Goal: Task Accomplishment & Management: Manage account settings

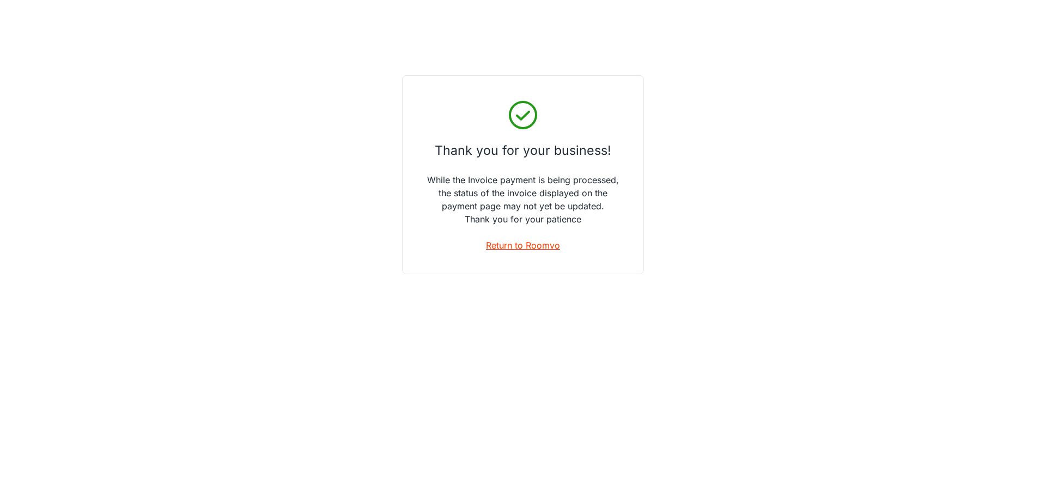
click at [530, 243] on link "Return to Roomvo" at bounding box center [523, 245] width 74 height 13
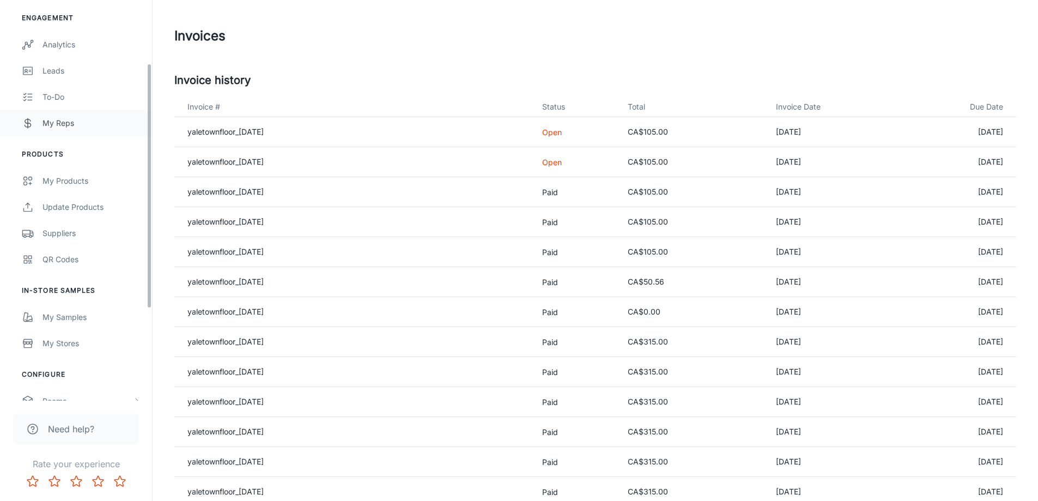
scroll to position [253, 0]
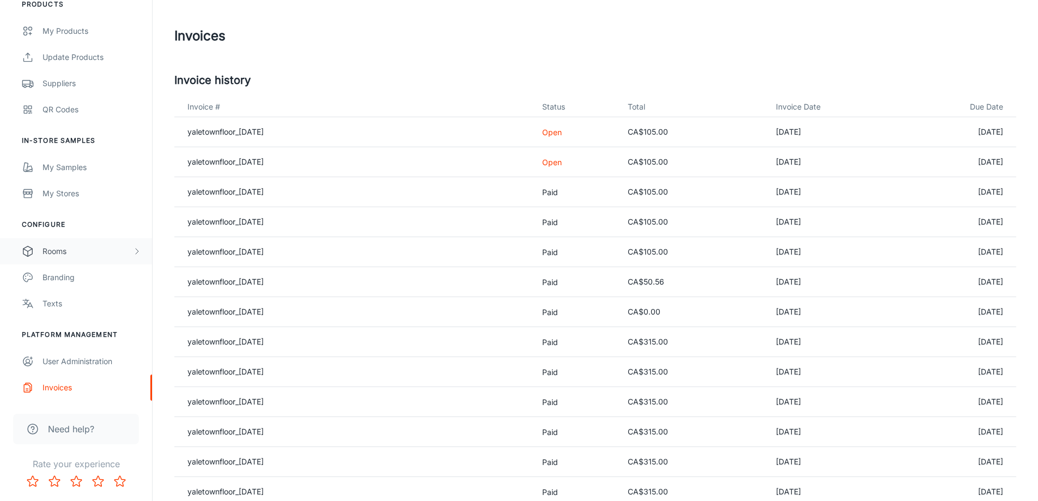
click at [95, 259] on div "Rooms" at bounding box center [76, 251] width 152 height 26
click at [83, 276] on div "My Rooms" at bounding box center [92, 277] width 99 height 12
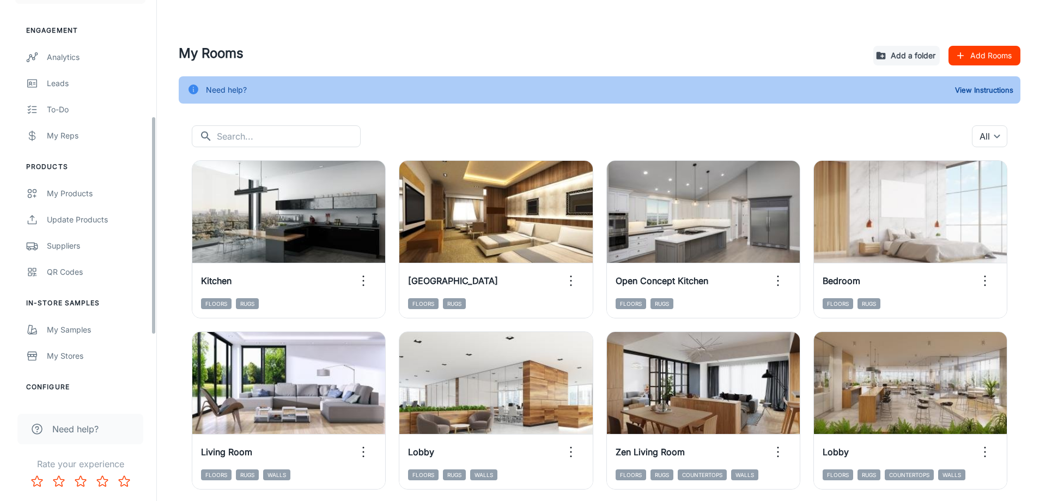
scroll to position [218, 0]
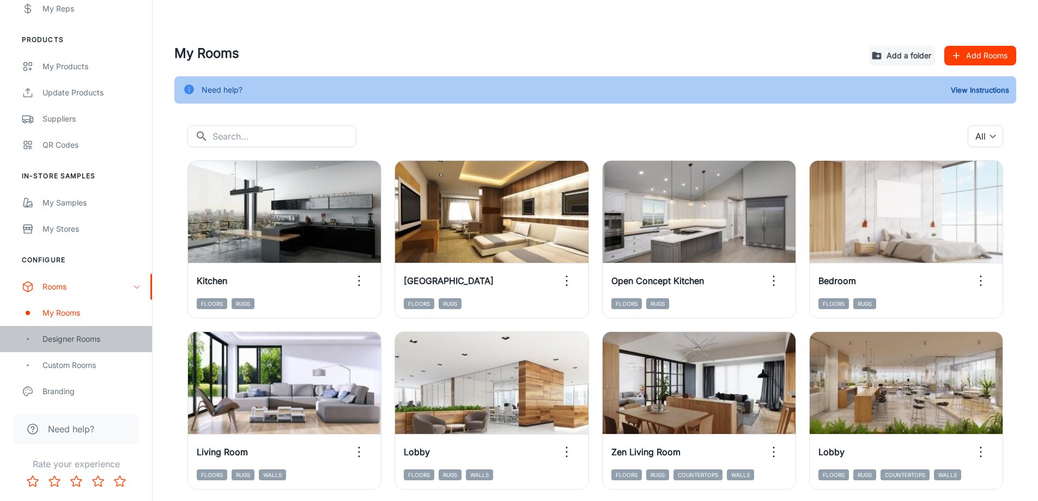
click at [83, 346] on div "Designer Rooms" at bounding box center [76, 339] width 152 height 26
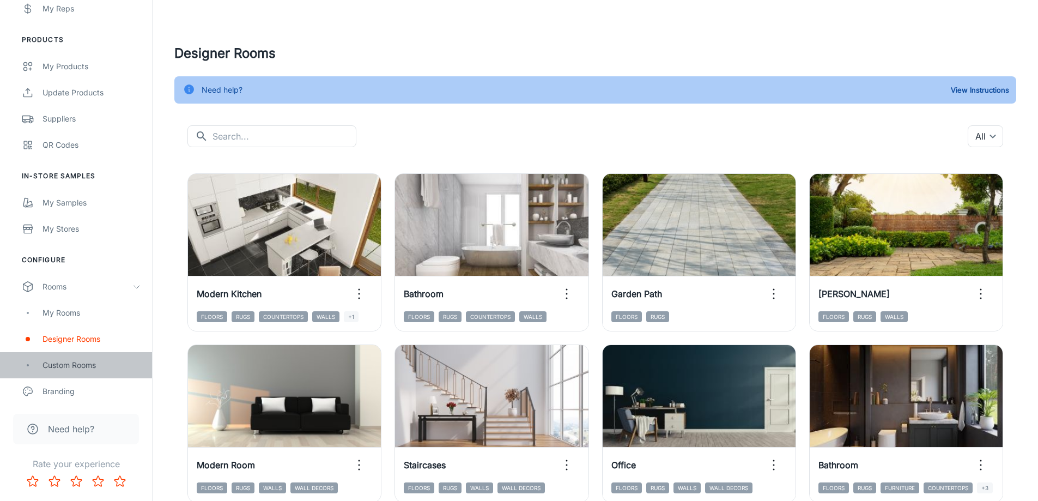
click at [83, 366] on div "Custom Rooms" at bounding box center [92, 365] width 99 height 12
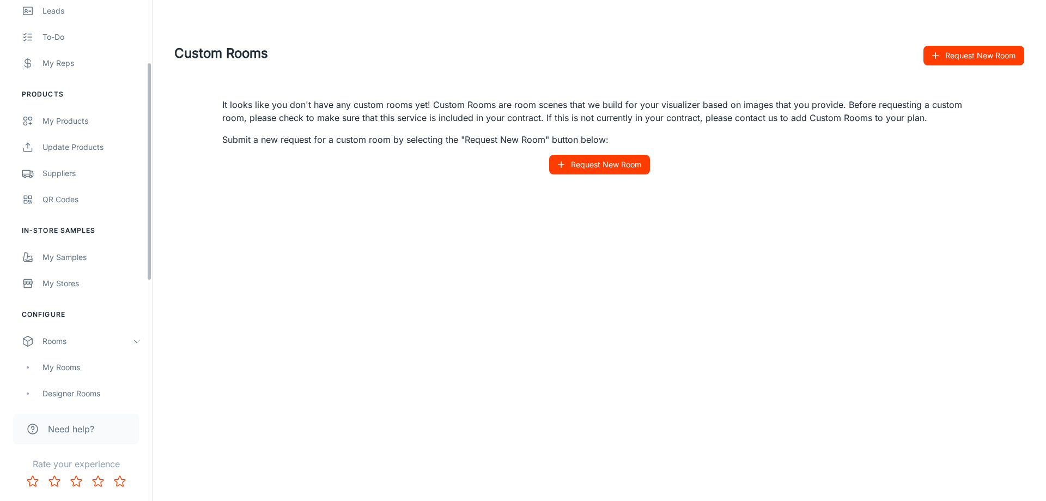
scroll to position [114, 0]
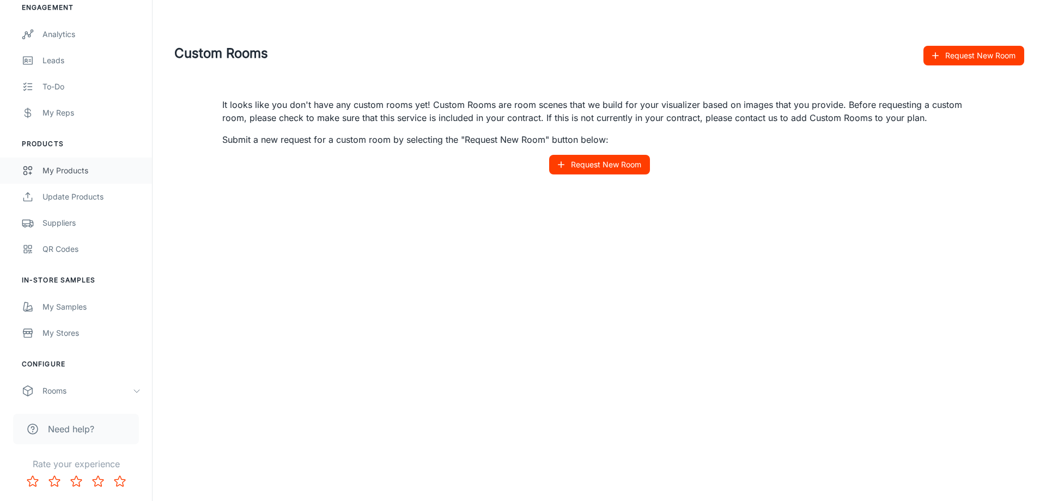
click at [71, 172] on div "My Products" at bounding box center [92, 171] width 99 height 12
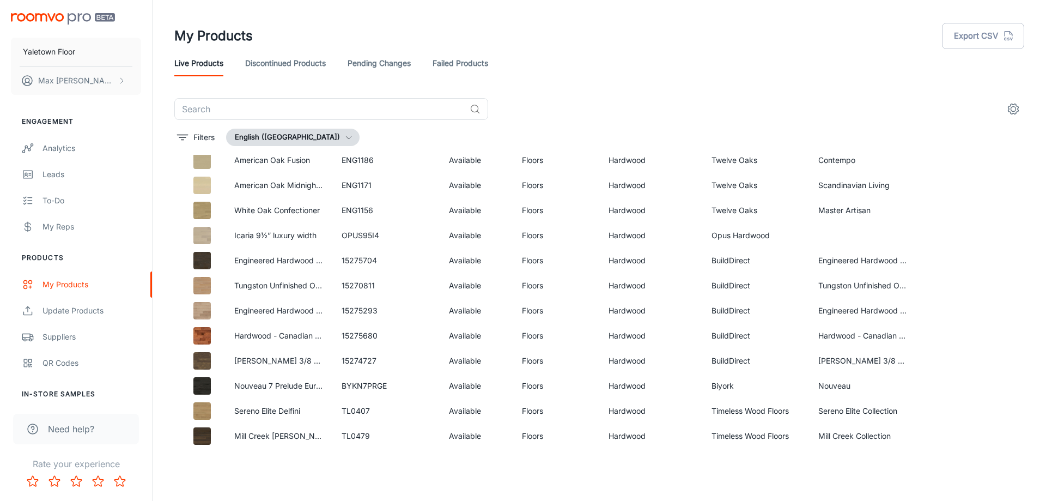
scroll to position [4550, 0]
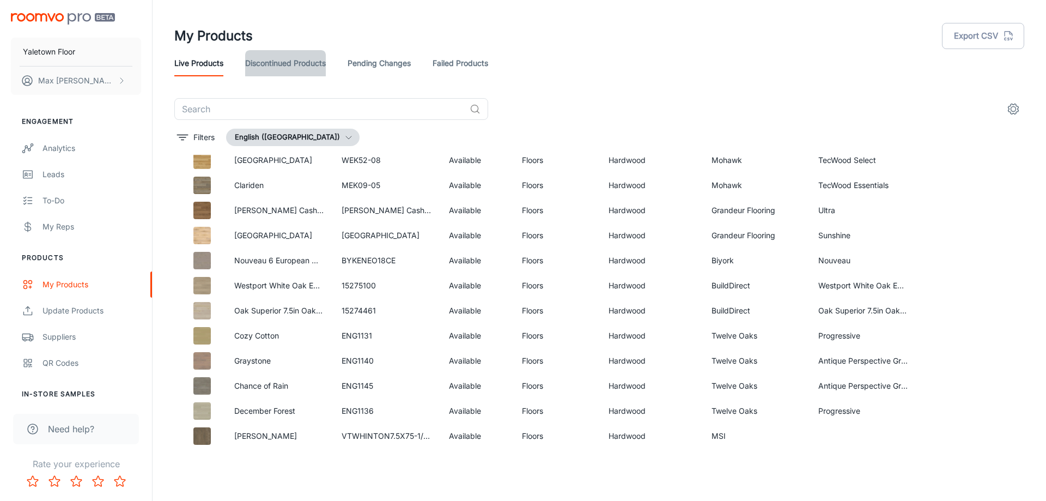
click at [278, 59] on link "Discontinued Products" at bounding box center [285, 63] width 81 height 26
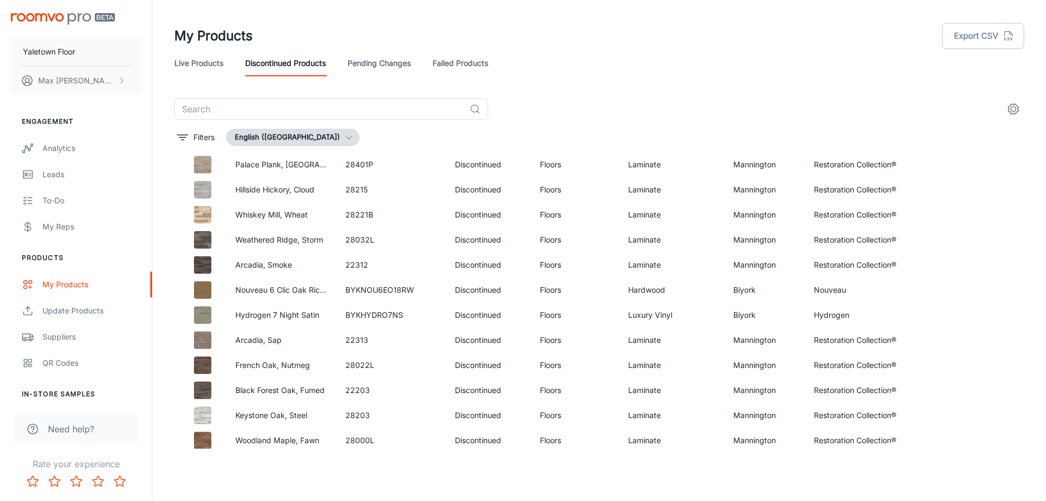
scroll to position [1166, 0]
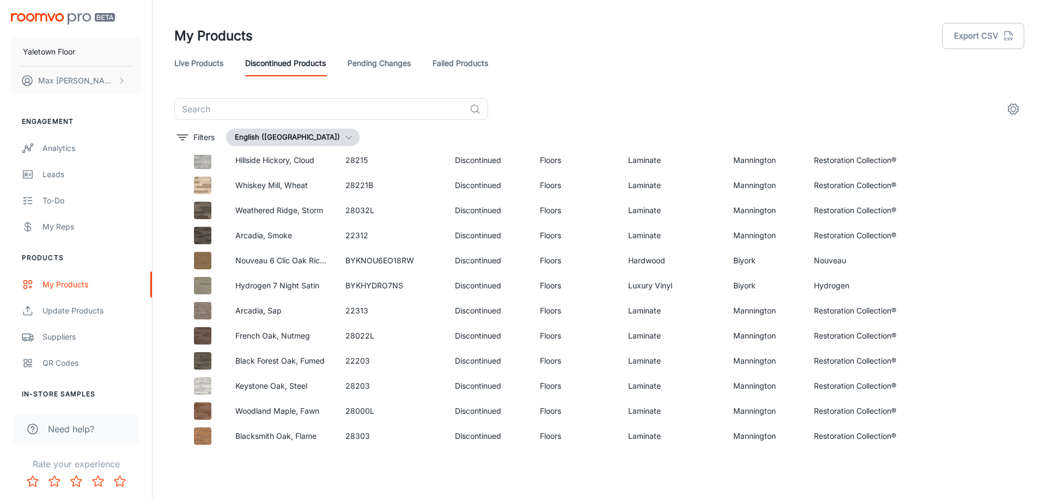
click at [384, 66] on link "Pending Changes" at bounding box center [379, 63] width 63 height 26
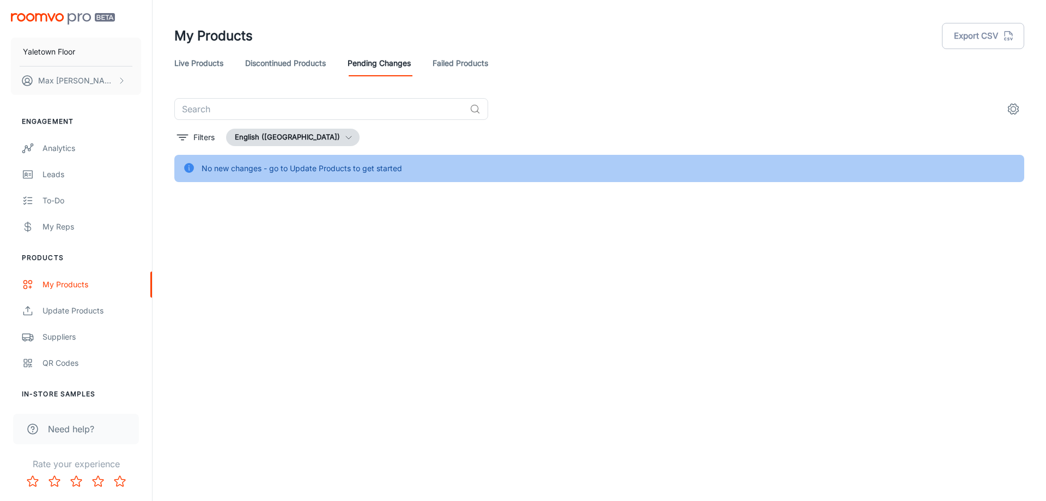
click at [449, 62] on link "Failed Products" at bounding box center [461, 63] width 56 height 26
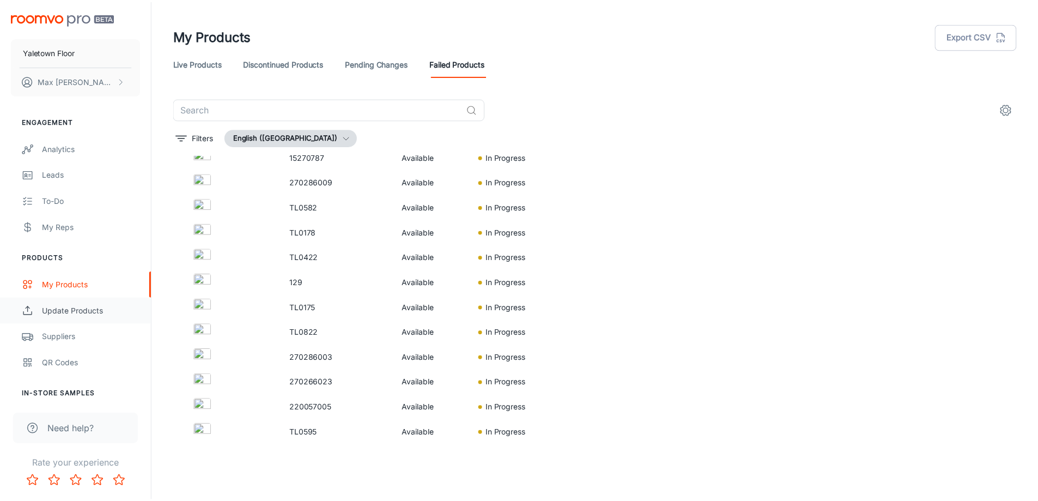
scroll to position [1522, 0]
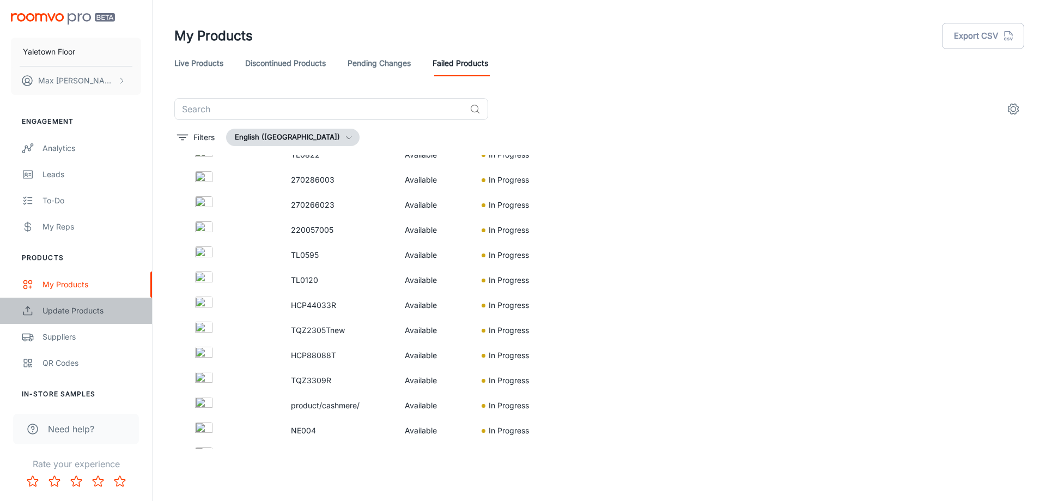
click at [77, 308] on div "Update Products" at bounding box center [92, 311] width 99 height 12
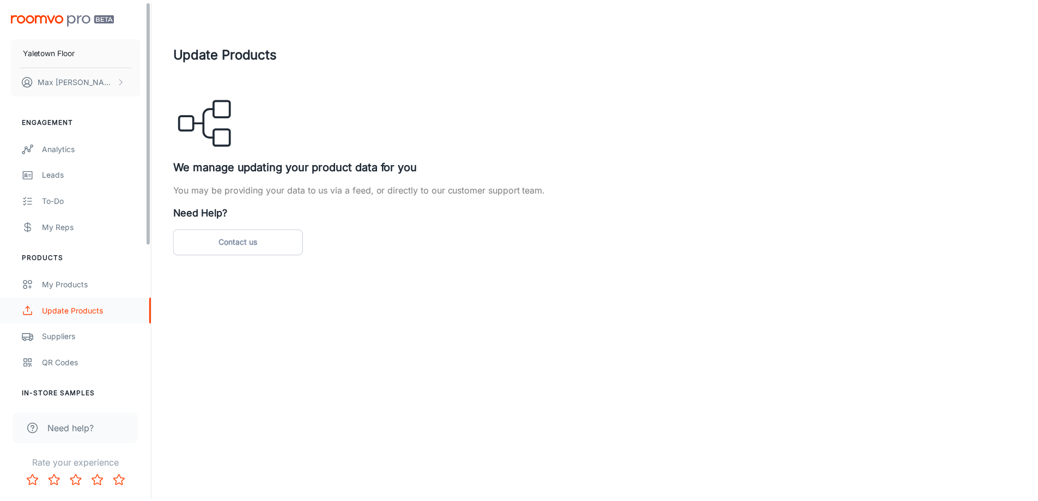
scroll to position [54, 0]
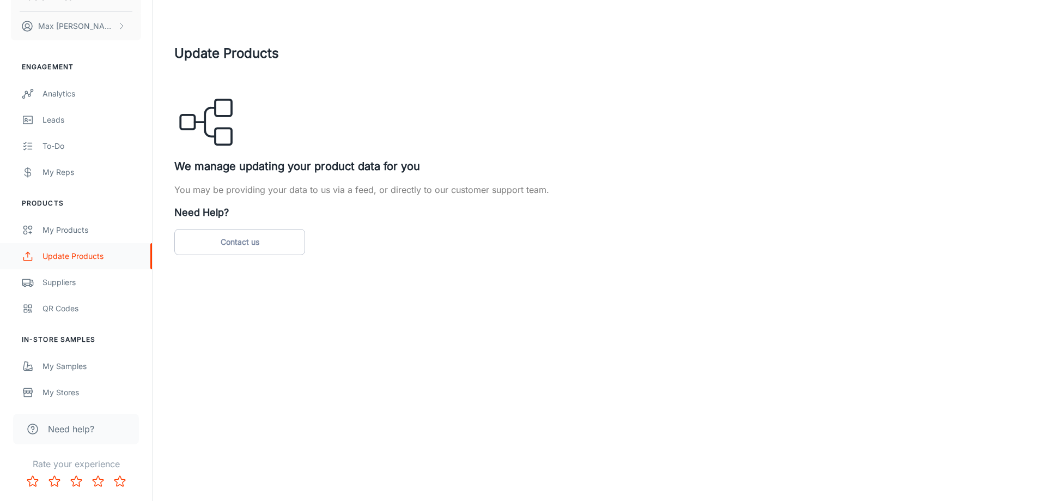
click at [76, 262] on div "Update Products" at bounding box center [92, 256] width 99 height 12
click at [61, 279] on div "Suppliers" at bounding box center [92, 282] width 99 height 12
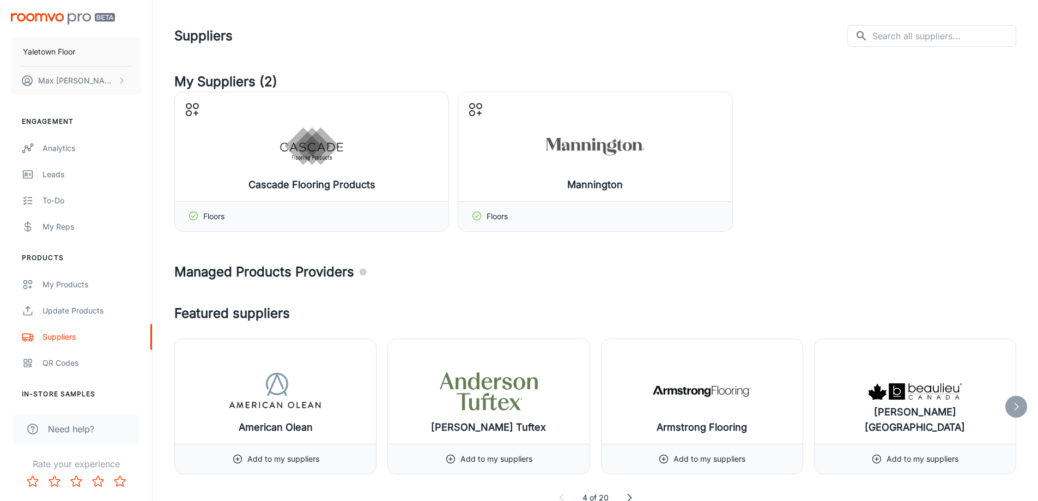
scroll to position [163, 0]
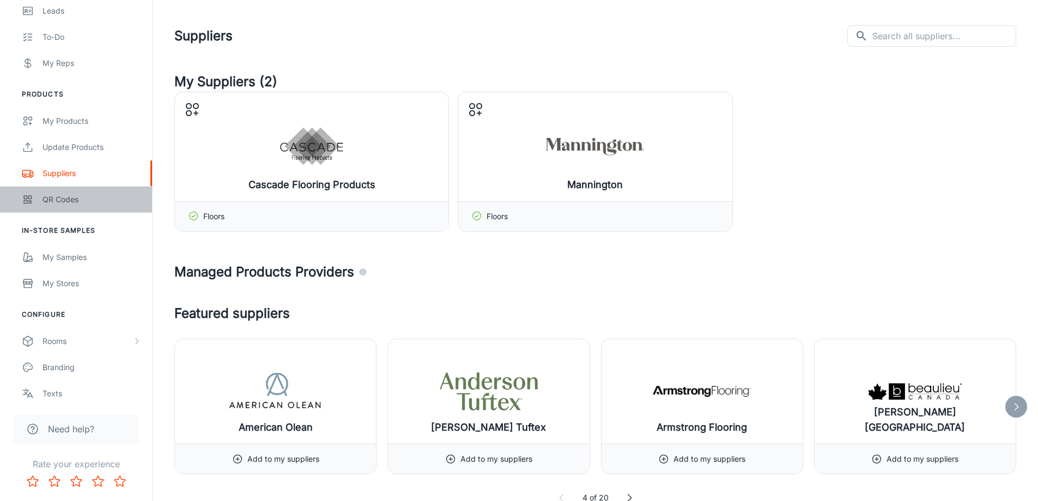
click at [58, 200] on div "QR Codes" at bounding box center [92, 199] width 99 height 12
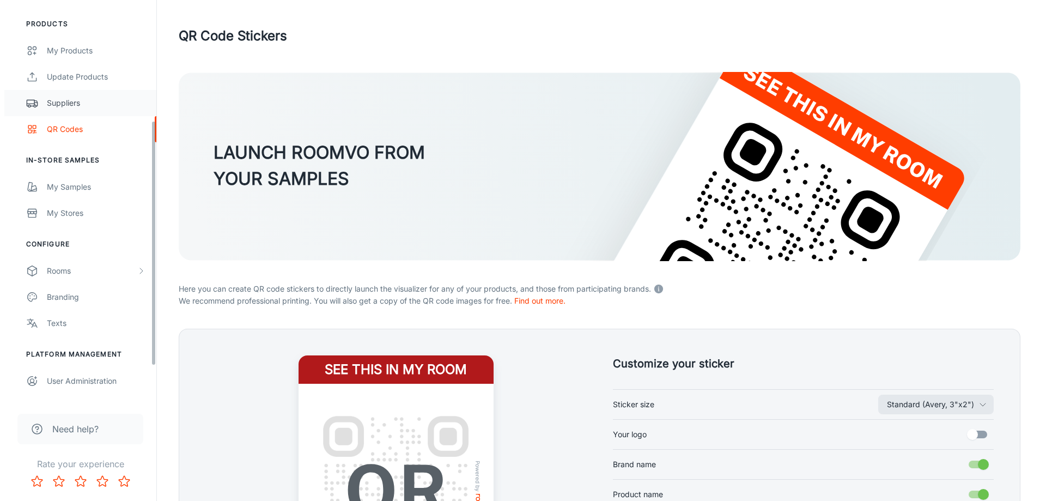
scroll to position [253, 0]
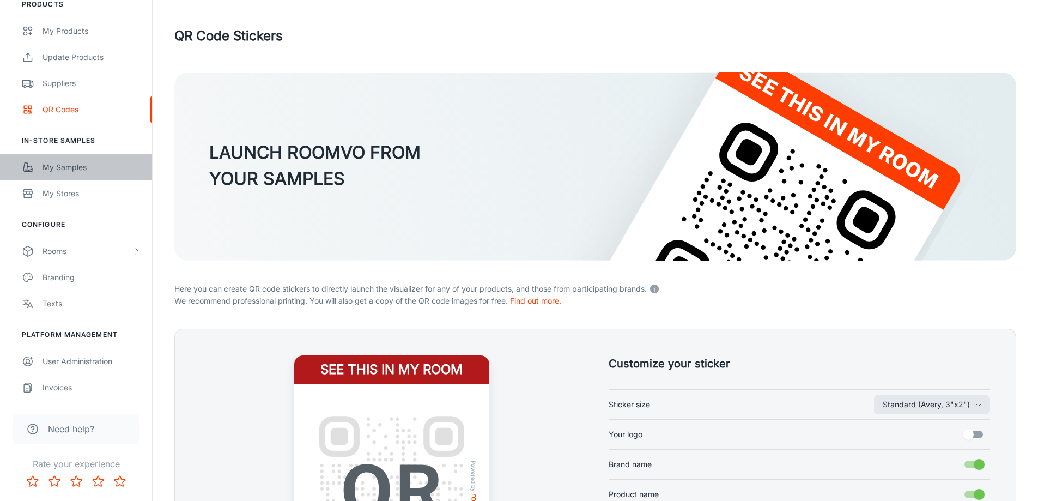
click at [72, 169] on div "My Samples" at bounding box center [92, 167] width 99 height 12
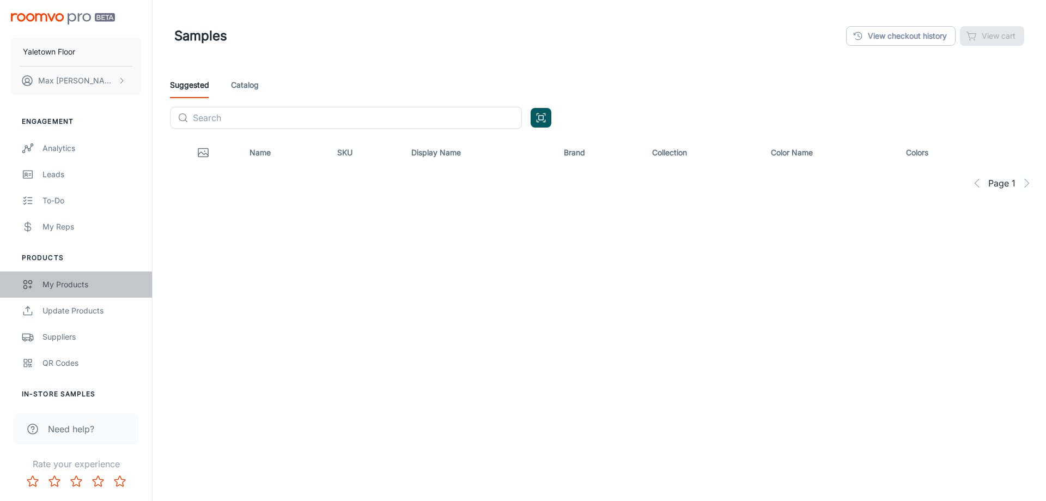
click at [61, 284] on div "My Products" at bounding box center [92, 284] width 99 height 12
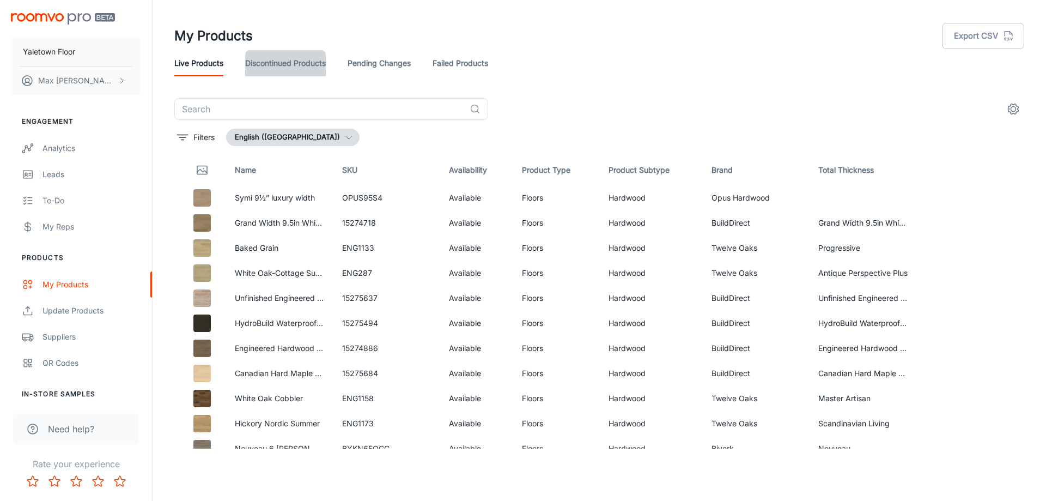
click at [282, 62] on link "Discontinued Products" at bounding box center [285, 63] width 81 height 26
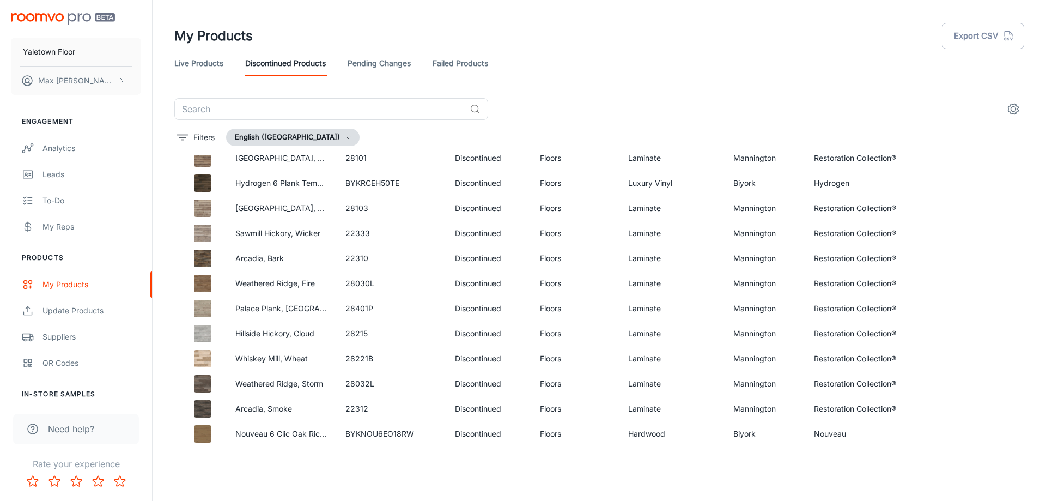
scroll to position [1166, 0]
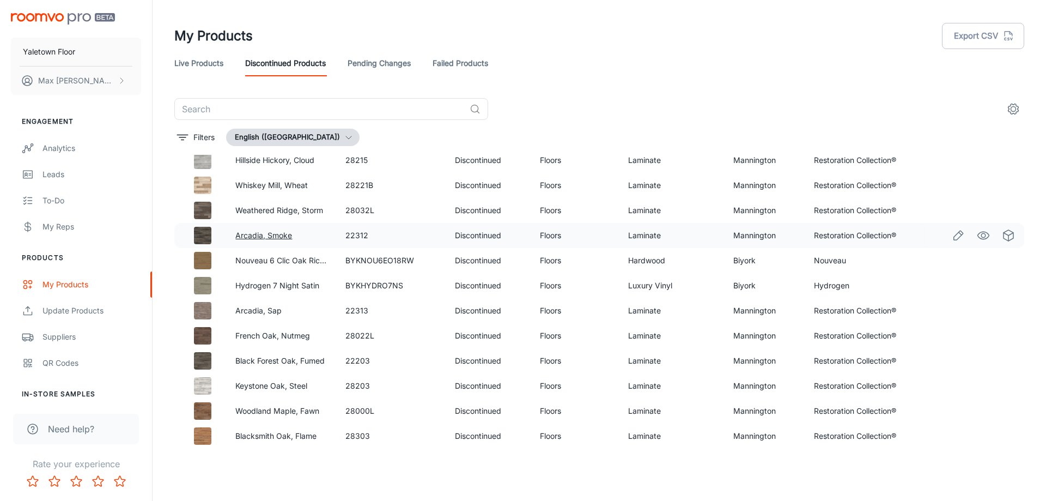
click at [260, 235] on link "Arcadia, Smoke" at bounding box center [263, 235] width 57 height 9
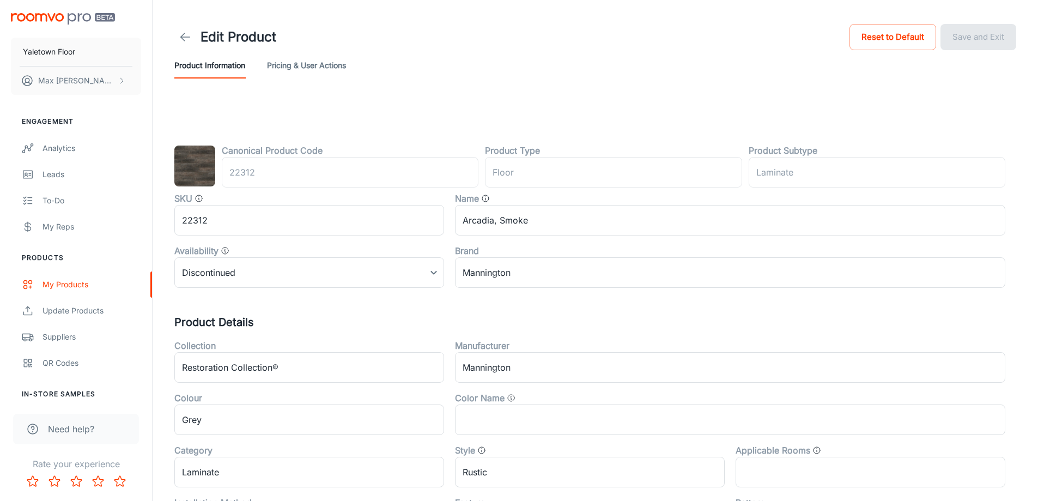
click at [186, 31] on icon at bounding box center [185, 37] width 13 height 13
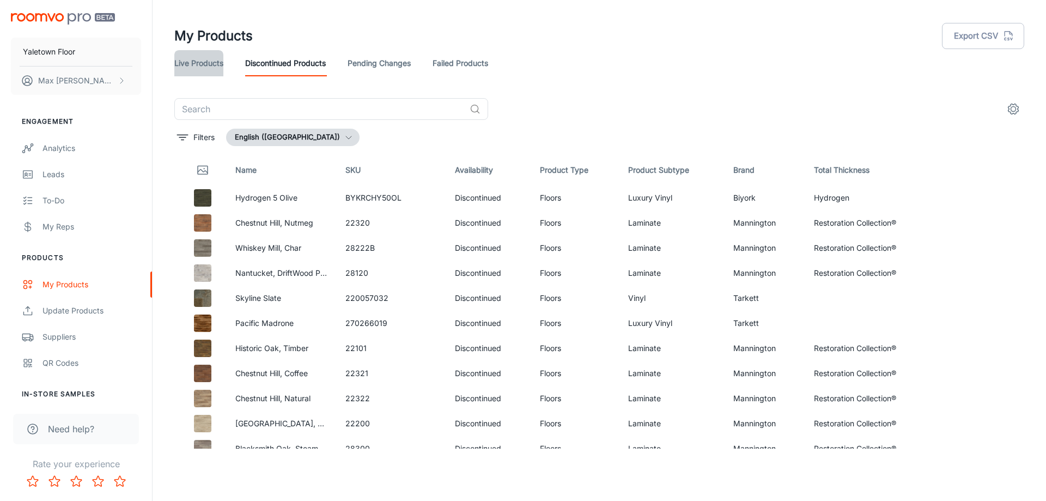
click at [190, 58] on link "Live Products" at bounding box center [198, 63] width 49 height 26
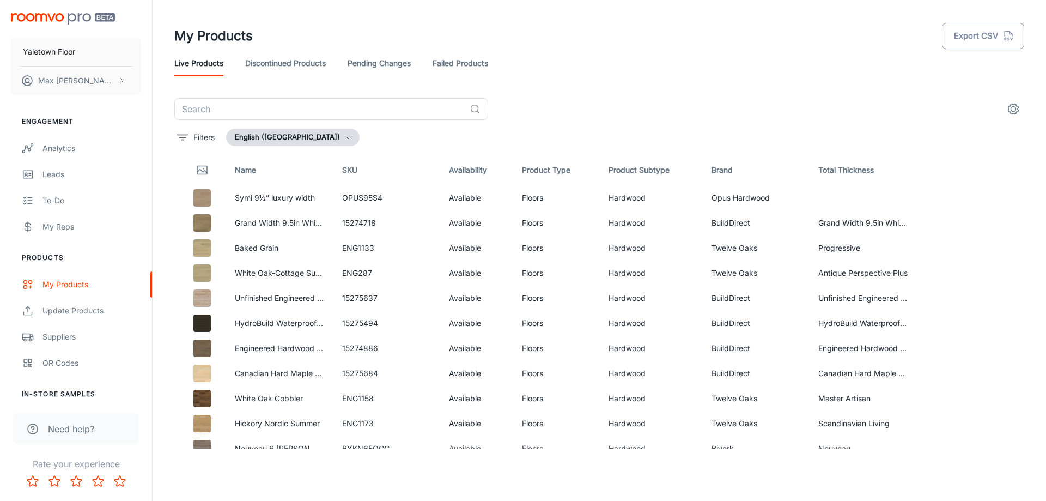
click at [992, 39] on button "Export CSV" at bounding box center [983, 36] width 82 height 26
click at [447, 68] on link "Failed Products" at bounding box center [461, 63] width 56 height 26
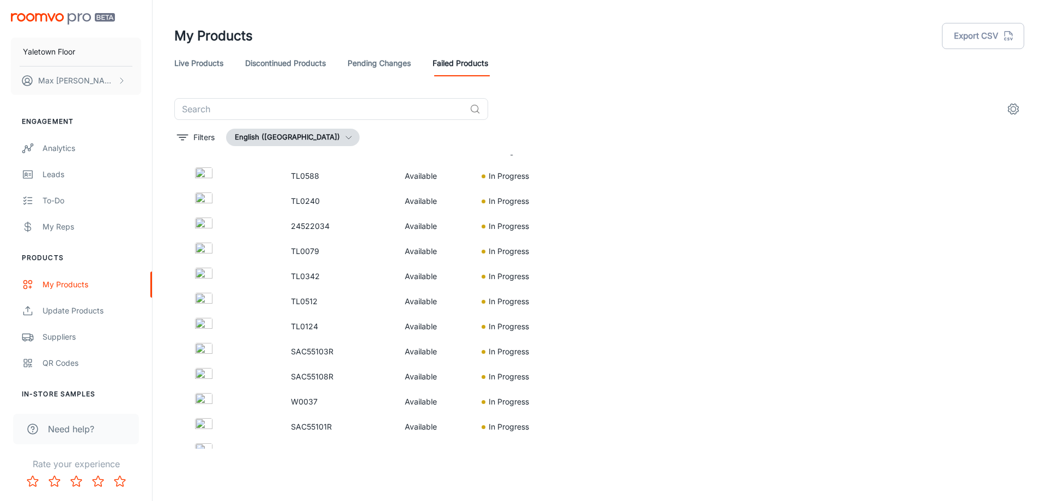
scroll to position [539, 0]
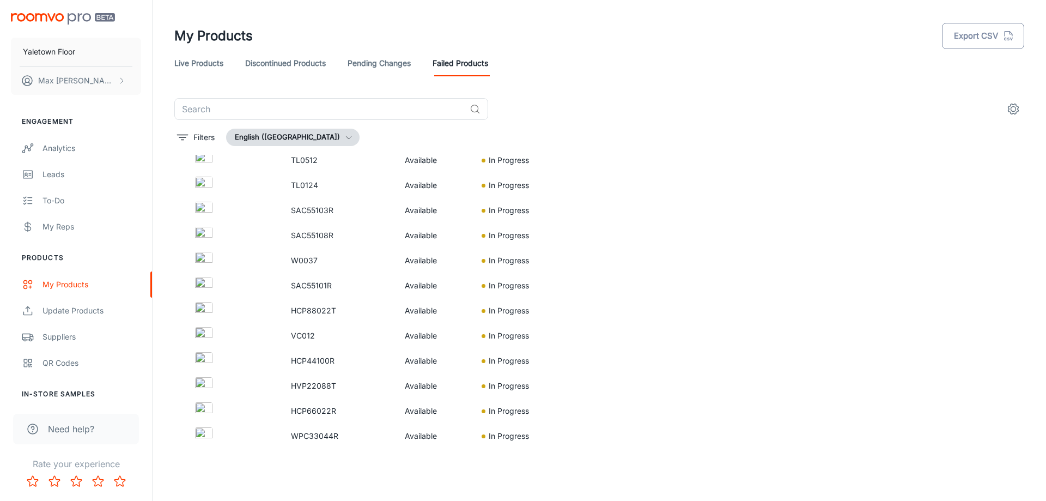
click at [992, 37] on button "Export CSV" at bounding box center [983, 36] width 82 height 26
